Goal: Task Accomplishment & Management: Use online tool/utility

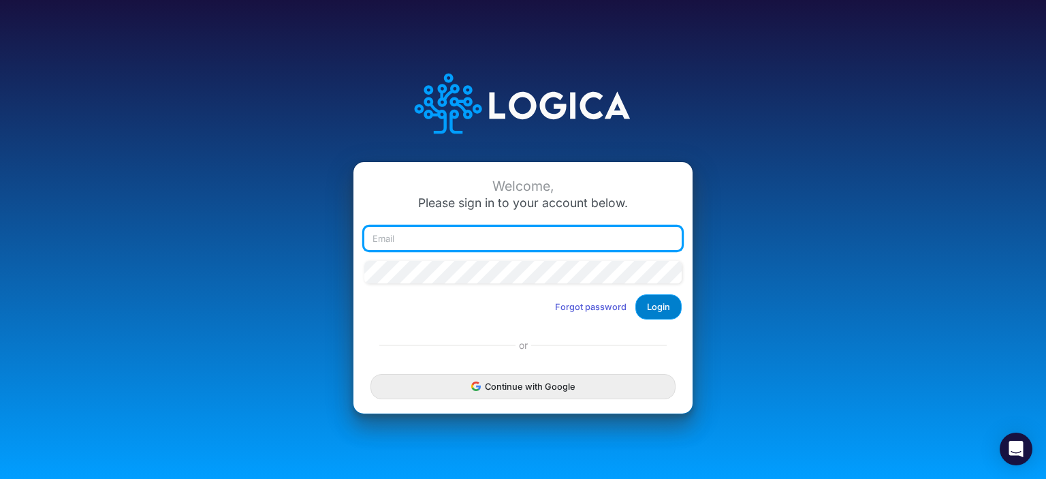
type input "[EMAIL_ADDRESS][DOMAIN_NAME]"
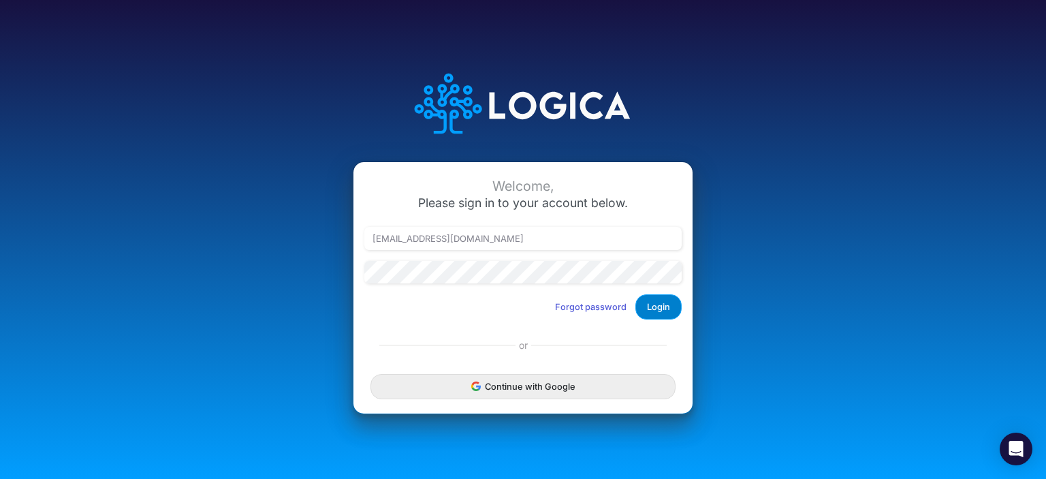
click at [670, 310] on button "Login" at bounding box center [659, 306] width 46 height 25
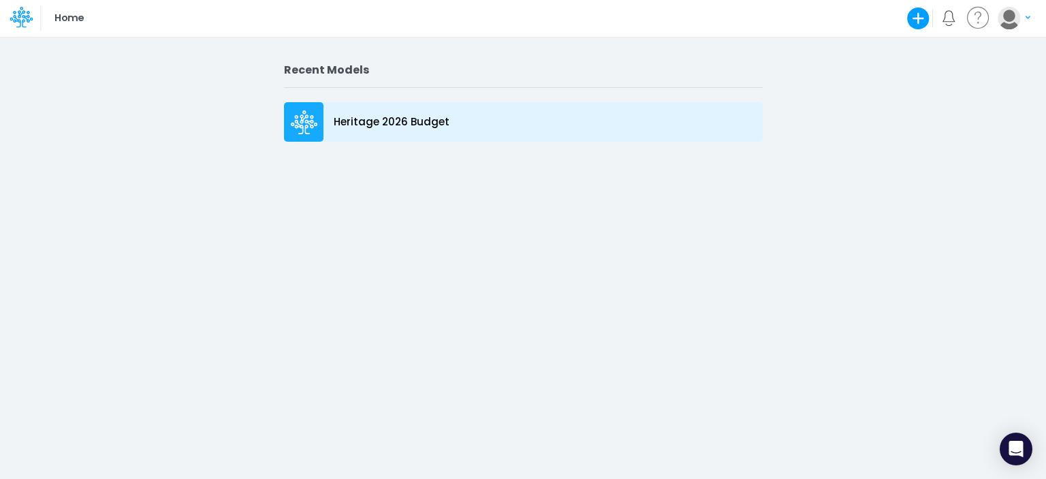
click at [311, 119] on icon at bounding box center [304, 122] width 27 height 25
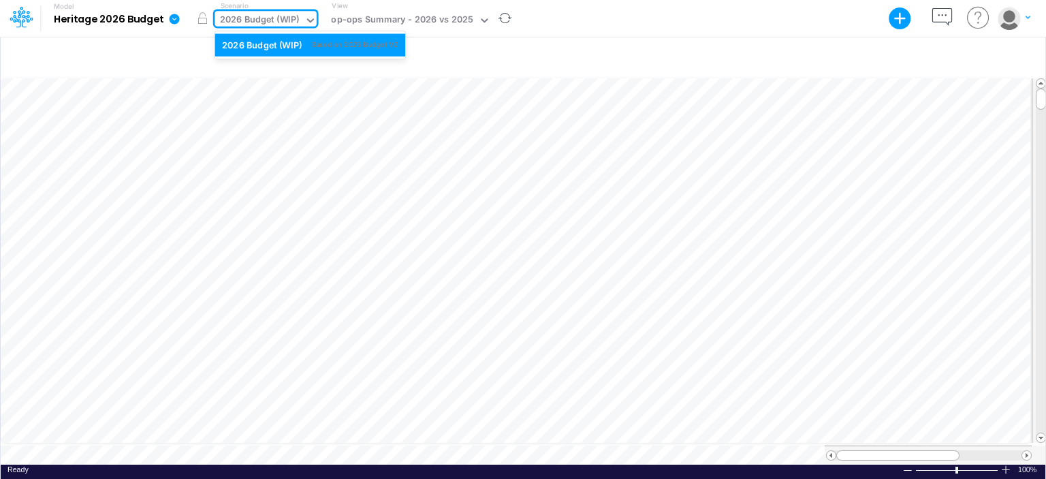
click at [259, 27] on div "2026 Budget (WIP)" at bounding box center [260, 21] width 80 height 16
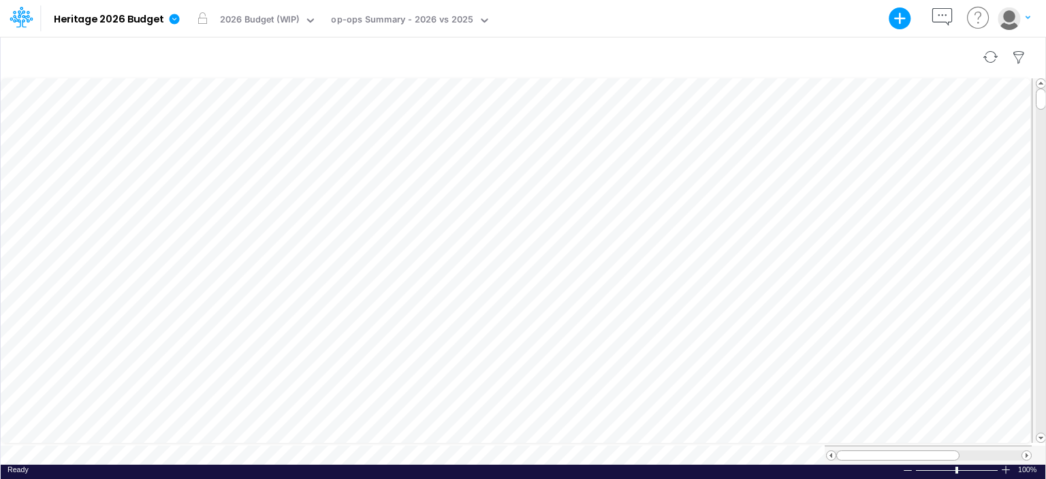
scroll to position [6, 1]
click at [444, 24] on div "op-ops Summary - 2026 vs 2025" at bounding box center [402, 21] width 142 height 16
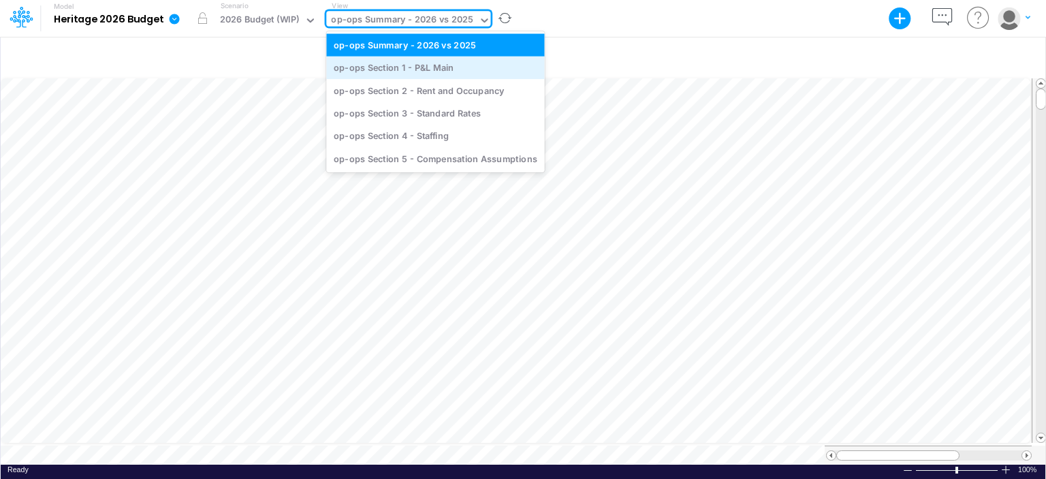
click at [427, 65] on div "op-ops Section 1 - P&L Main" at bounding box center [435, 68] width 218 height 22
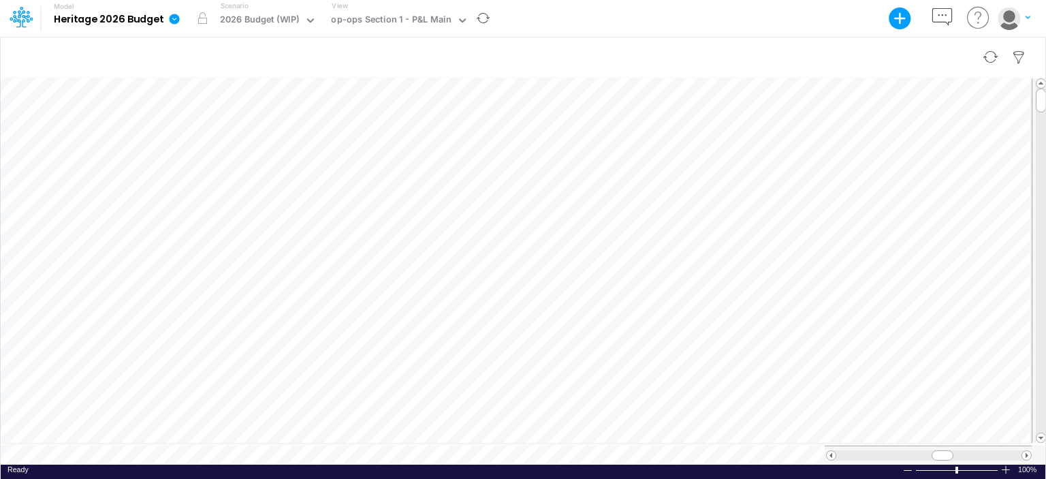
scroll to position [6, 1]
click at [422, 23] on div "op-ops Section 1 - P&L Main" at bounding box center [391, 21] width 120 height 16
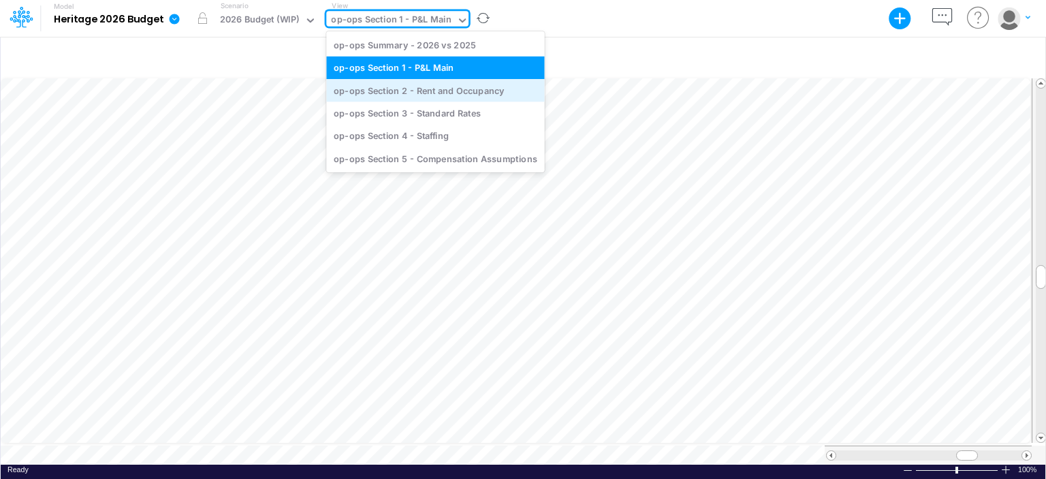
click at [428, 94] on div "op-ops Section 2 - Rent and Occupancy" at bounding box center [435, 90] width 218 height 22
